Goal: Check status: Check status

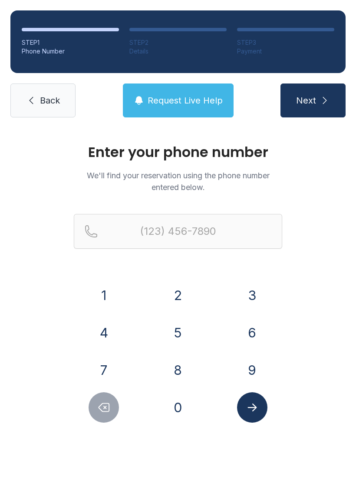
click at [256, 328] on button "6" at bounding box center [252, 332] width 30 height 30
click at [101, 374] on button "7" at bounding box center [104, 370] width 30 height 30
click at [163, 365] on button "8" at bounding box center [178, 370] width 30 height 30
click at [105, 340] on button "4" at bounding box center [104, 332] width 30 height 30
click at [179, 298] on button "2" at bounding box center [178, 295] width 30 height 30
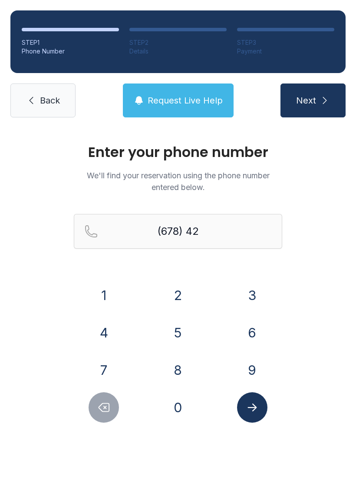
click at [104, 377] on button "7" at bounding box center [104, 370] width 30 height 30
click at [255, 283] on button "3" at bounding box center [252, 295] width 30 height 30
click at [249, 328] on button "6" at bounding box center [252, 332] width 30 height 30
click at [176, 414] on button "0" at bounding box center [178, 407] width 30 height 30
click at [175, 299] on button "2" at bounding box center [178, 295] width 30 height 30
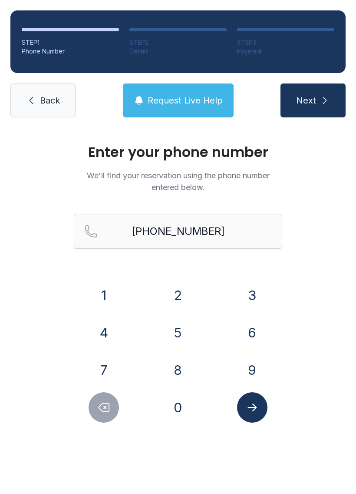
click at [260, 406] on button "Submit lookup form" at bounding box center [252, 407] width 30 height 30
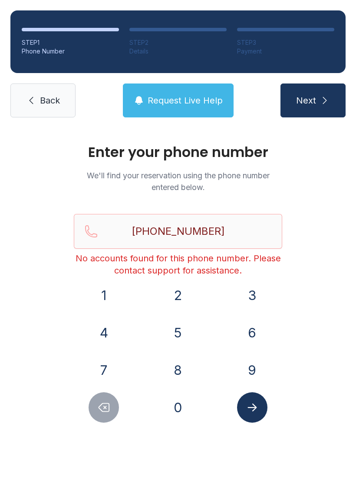
click at [179, 100] on span "Request Live Help" at bounding box center [185, 100] width 75 height 12
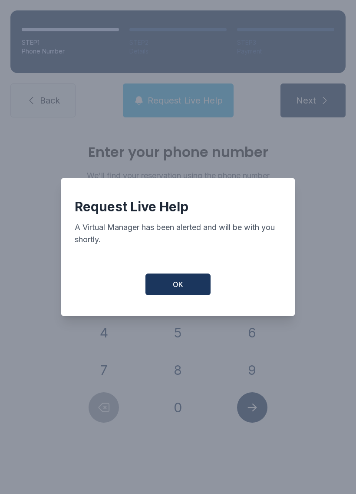
click at [181, 289] on span "OK" at bounding box center [178, 284] width 10 height 10
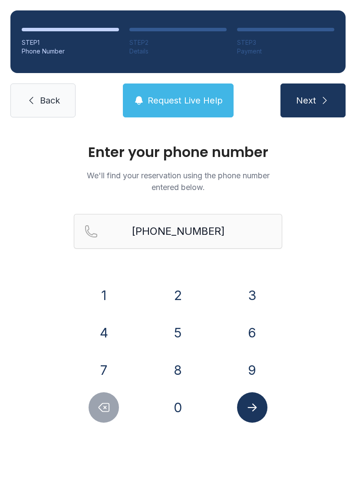
click at [175, 108] on button "Request Live Help" at bounding box center [178, 100] width 111 height 34
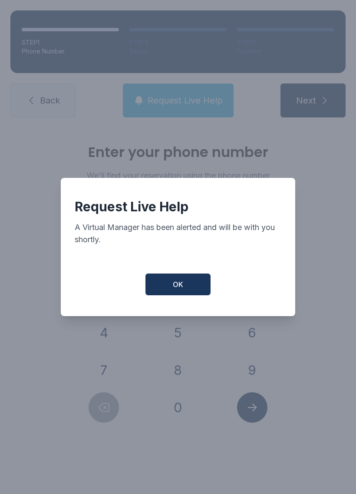
click at [183, 289] on span "OK" at bounding box center [178, 284] width 10 height 10
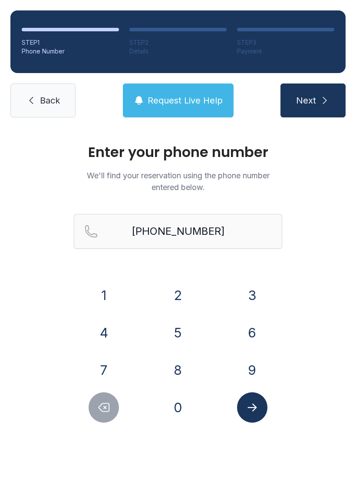
click at [252, 408] on icon "Submit lookup form" at bounding box center [252, 407] width 9 height 8
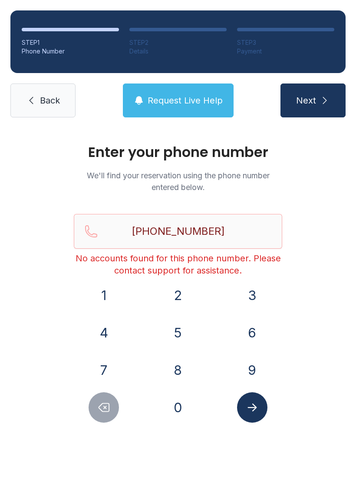
click at [110, 411] on icon "Delete number" at bounding box center [103, 407] width 13 height 13
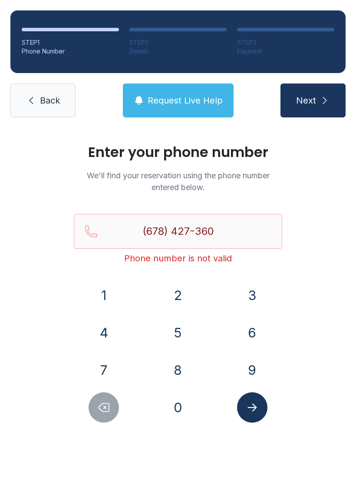
click at [109, 411] on icon "Delete number" at bounding box center [104, 407] width 10 height 8
click at [104, 404] on icon "Delete number" at bounding box center [103, 407] width 13 height 13
type input "(678) 427-"
click at [92, 418] on div at bounding box center [104, 407] width 60 height 30
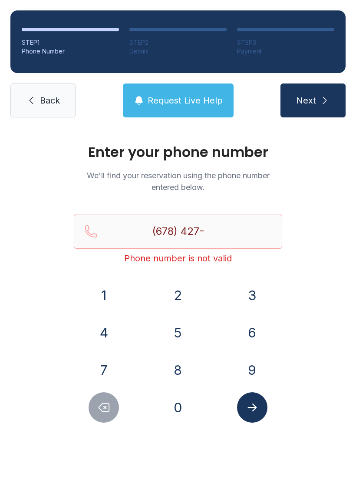
click at [43, 105] on span "Back" at bounding box center [50, 100] width 20 height 12
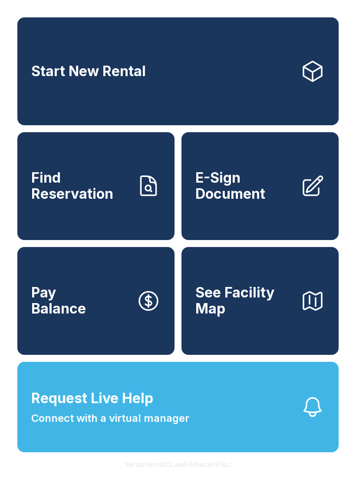
click at [83, 201] on span "Find Reservation" at bounding box center [80, 186] width 98 height 32
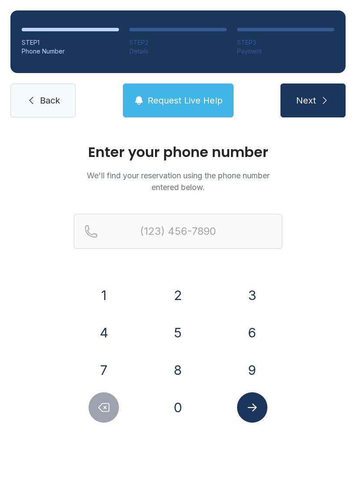
click at [104, 371] on button "7" at bounding box center [104, 370] width 30 height 30
click at [42, 385] on div "Enter your phone number We'll find your reservation using the phone number ente…" at bounding box center [178, 292] width 356 height 329
click at [101, 365] on button "7" at bounding box center [104, 370] width 30 height 30
click at [181, 405] on button "0" at bounding box center [178, 407] width 30 height 30
click at [100, 368] on button "7" at bounding box center [104, 370] width 30 height 30
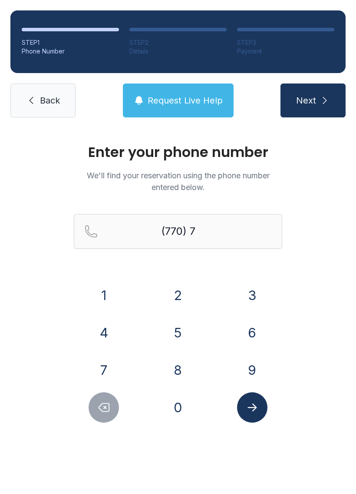
click at [178, 332] on button "5" at bounding box center [178, 332] width 30 height 30
click at [103, 366] on button "7" at bounding box center [104, 370] width 30 height 30
click at [104, 367] on button "7" at bounding box center [104, 370] width 30 height 30
click at [178, 412] on button "0" at bounding box center [178, 407] width 30 height 30
click at [258, 297] on button "3" at bounding box center [252, 295] width 30 height 30
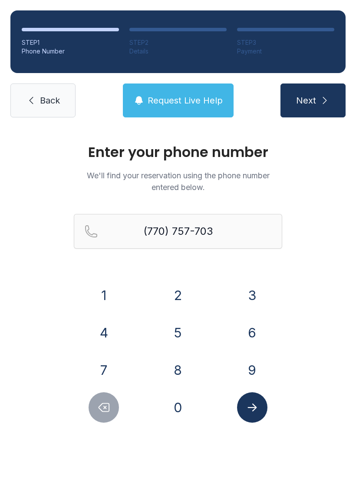
click at [179, 369] on button "8" at bounding box center [178, 370] width 30 height 30
type input "[PHONE_NUMBER]"
click at [252, 403] on icon "Submit lookup form" at bounding box center [252, 407] width 13 height 13
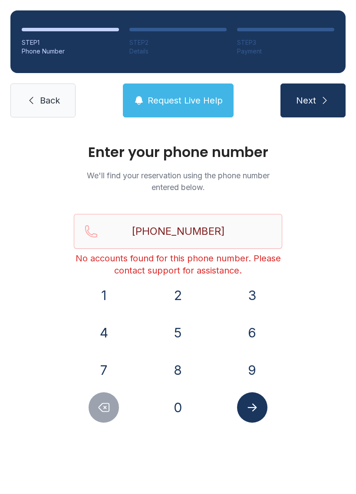
click at [195, 94] on button "Request Live Help" at bounding box center [178, 100] width 111 height 34
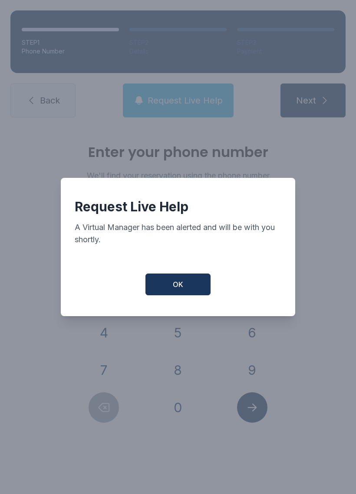
click at [187, 295] on button "OK" at bounding box center [178, 284] width 65 height 22
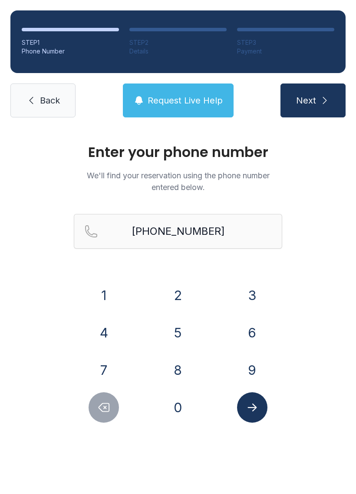
click at [188, 97] on span "Request Live Help" at bounding box center [185, 100] width 75 height 12
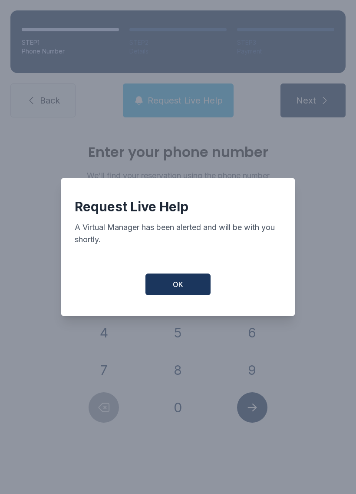
click at [193, 292] on button "OK" at bounding box center [178, 284] width 65 height 22
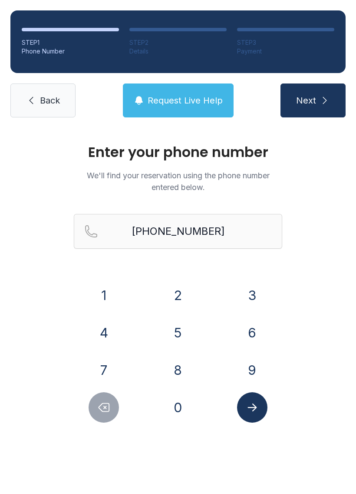
click at [318, 101] on button "Next" at bounding box center [313, 100] width 65 height 34
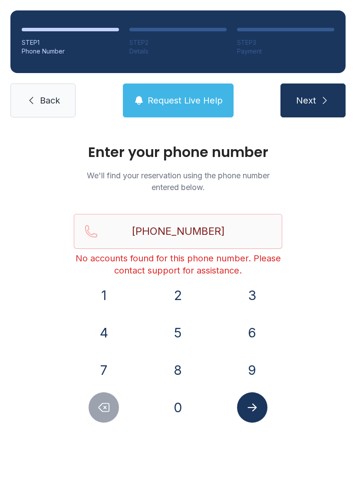
click at [46, 93] on link "Back" at bounding box center [42, 100] width 65 height 34
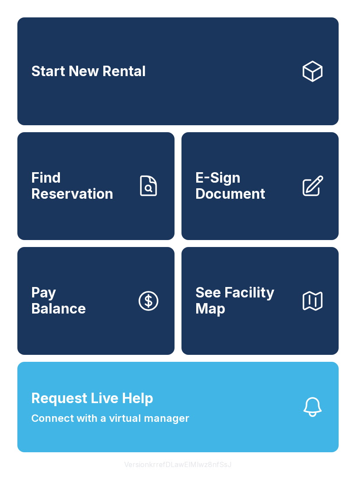
click at [85, 222] on link "Find Reservation" at bounding box center [95, 186] width 157 height 108
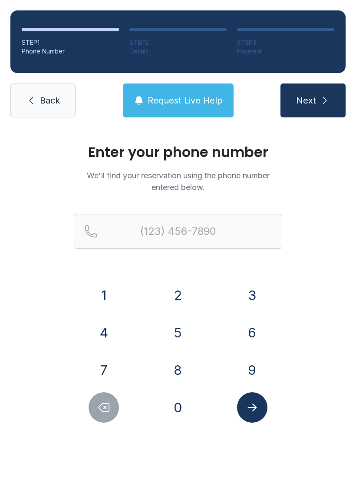
click at [100, 367] on button "7" at bounding box center [104, 370] width 30 height 30
click at [170, 404] on button "0" at bounding box center [178, 407] width 30 height 30
click at [98, 371] on button "7" at bounding box center [104, 370] width 30 height 30
click at [176, 336] on button "5" at bounding box center [178, 332] width 30 height 30
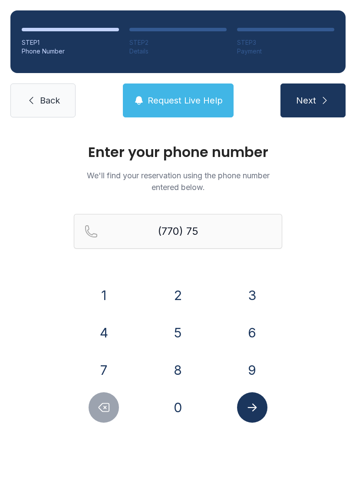
click at [93, 366] on button "7" at bounding box center [104, 370] width 30 height 30
click at [176, 406] on button "0" at bounding box center [178, 407] width 30 height 30
click at [247, 293] on button "3" at bounding box center [252, 295] width 30 height 30
click at [171, 372] on button "8" at bounding box center [178, 370] width 30 height 30
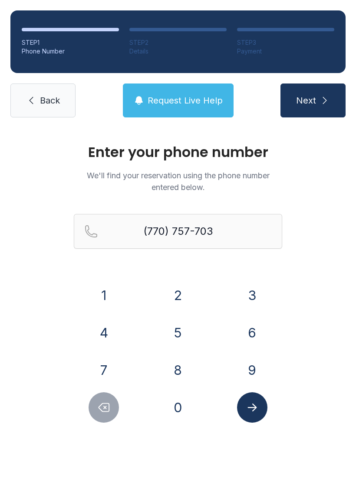
type input "[PHONE_NUMBER]"
click at [251, 408] on icon "Submit lookup form" at bounding box center [252, 407] width 13 height 13
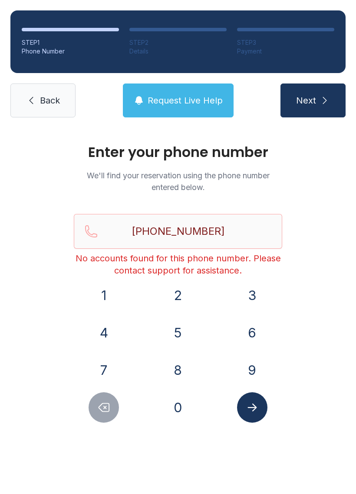
click at [159, 100] on span "Request Live Help" at bounding box center [185, 100] width 75 height 12
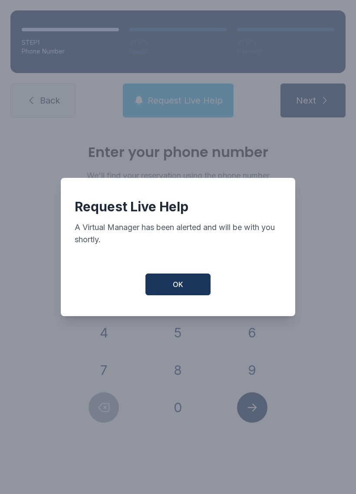
click at [185, 284] on button "OK" at bounding box center [178, 284] width 65 height 22
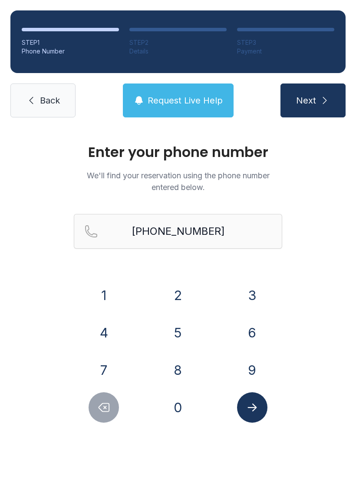
click at [200, 109] on button "Request Live Help" at bounding box center [178, 100] width 111 height 34
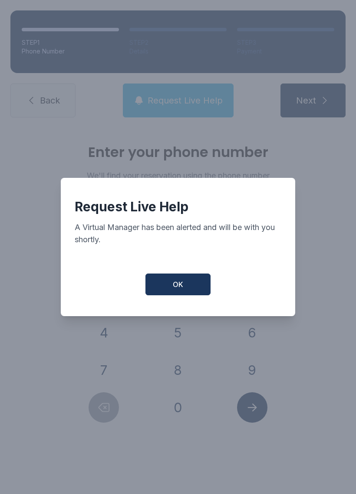
click at [169, 284] on button "OK" at bounding box center [178, 284] width 65 height 22
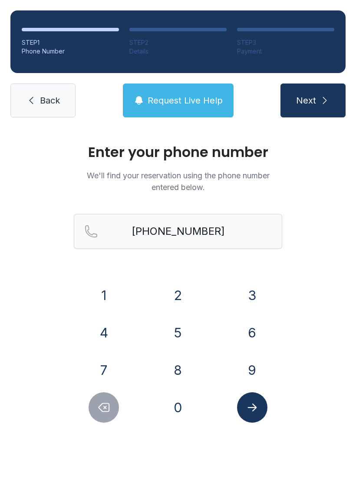
click at [194, 116] on button "Request Live Help" at bounding box center [178, 100] width 111 height 34
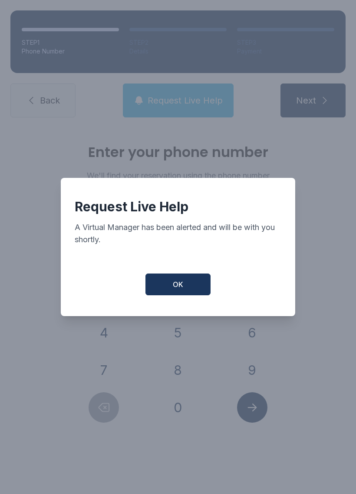
click at [195, 285] on button "OK" at bounding box center [178, 284] width 65 height 22
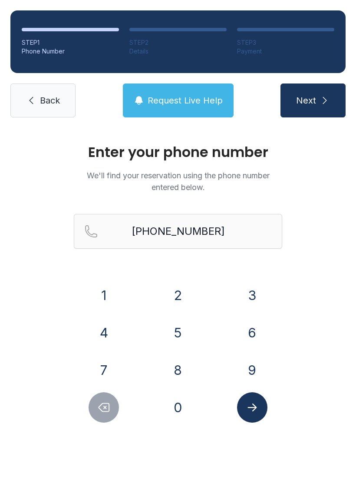
click at [196, 109] on button "Request Live Help" at bounding box center [178, 100] width 111 height 34
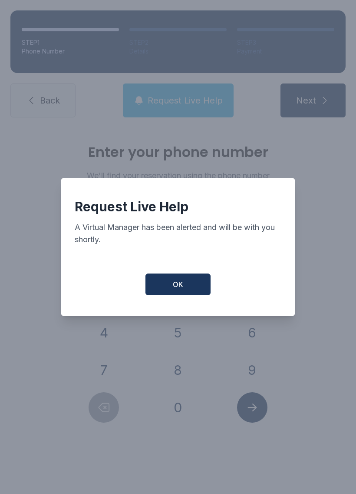
click at [196, 292] on button "OK" at bounding box center [178, 284] width 65 height 22
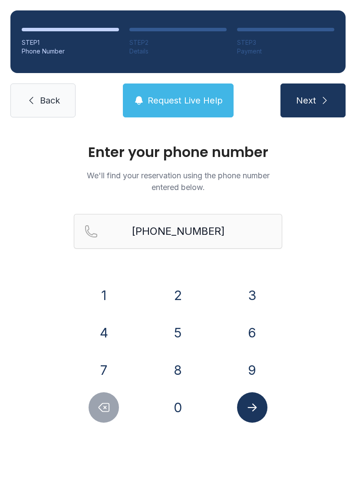
click at [324, 98] on icon "submit" at bounding box center [325, 100] width 10 height 10
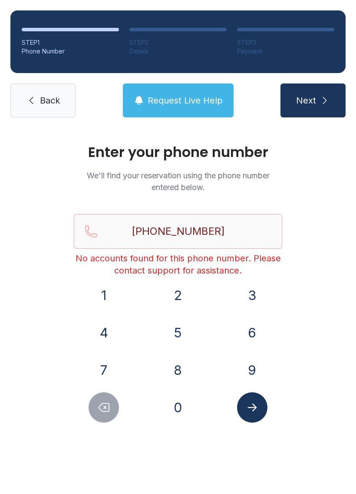
click at [210, 99] on span "Request Live Help" at bounding box center [185, 100] width 75 height 12
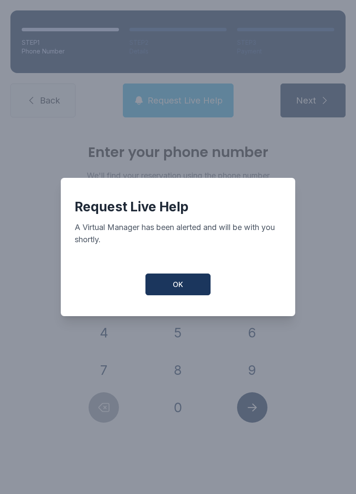
click at [196, 286] on button "OK" at bounding box center [178, 284] width 65 height 22
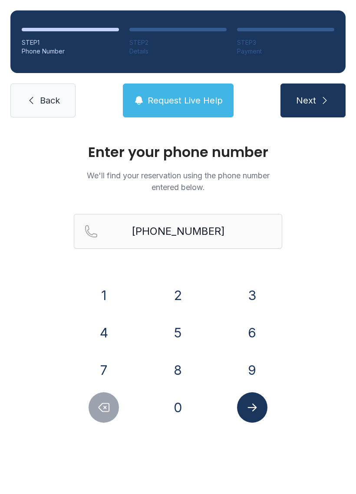
click at [53, 104] on span "Back" at bounding box center [50, 100] width 20 height 12
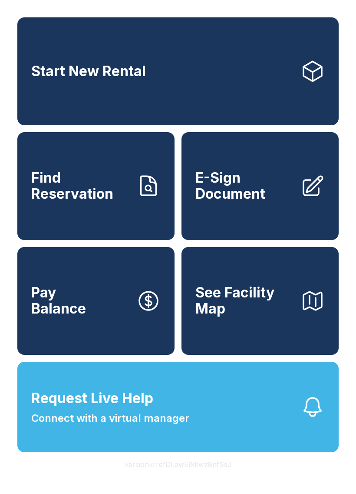
click at [195, 89] on link "Start New Rental" at bounding box center [178, 71] width 322 height 108
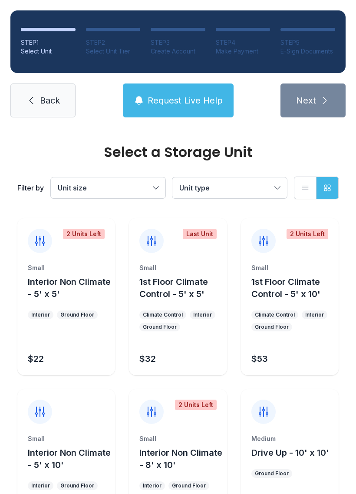
click at [53, 97] on span "Back" at bounding box center [50, 100] width 20 height 12
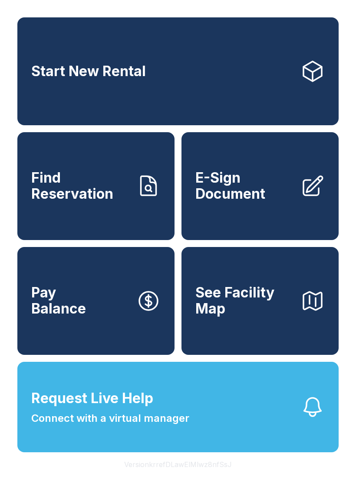
click at [107, 202] on span "Find Reservation" at bounding box center [80, 186] width 98 height 32
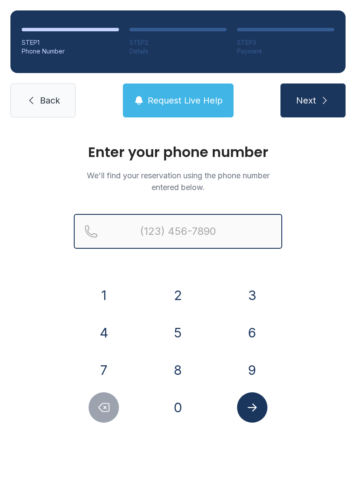
click at [209, 231] on input "Reservation phone number" at bounding box center [178, 231] width 209 height 35
type input "[PHONE_NUMBER]"
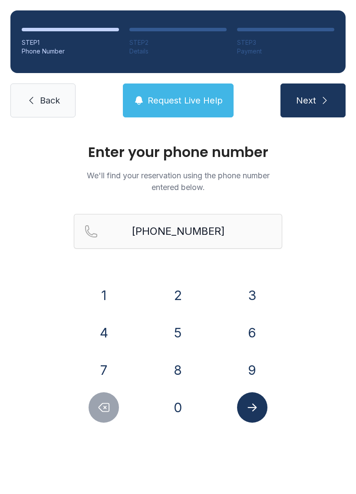
click at [325, 96] on icon "submit" at bounding box center [325, 100] width 10 height 10
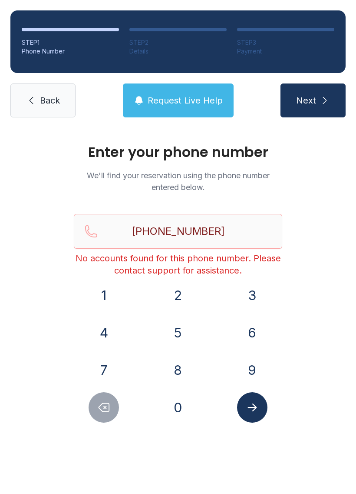
click at [258, 408] on icon "Submit lookup form" at bounding box center [252, 407] width 13 height 13
click at [206, 104] on span "Request Live Help" at bounding box center [185, 100] width 75 height 12
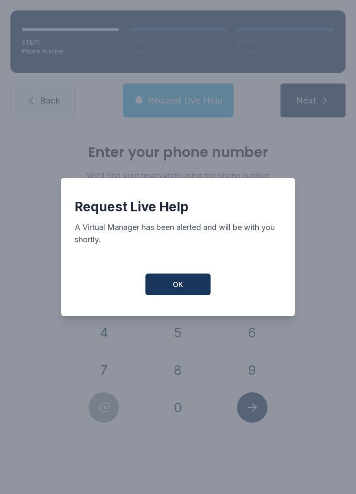
click at [194, 280] on button "OK" at bounding box center [178, 284] width 65 height 22
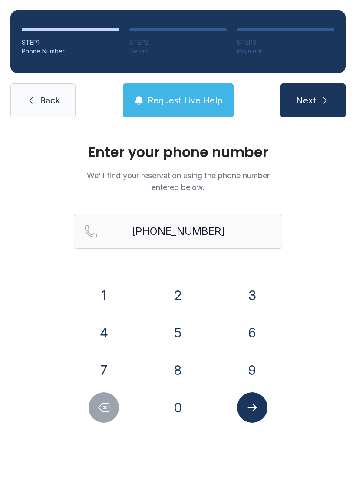
click at [193, 84] on button "Request Live Help" at bounding box center [178, 100] width 111 height 34
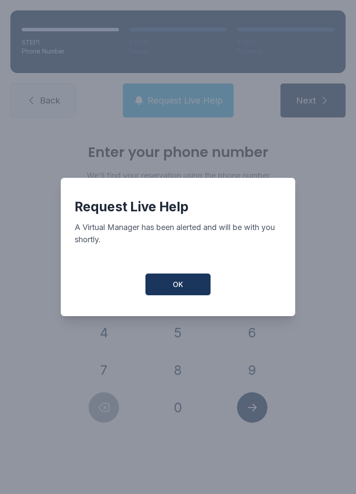
click at [196, 282] on button "OK" at bounding box center [178, 284] width 65 height 22
